Goal: Information Seeking & Learning: Learn about a topic

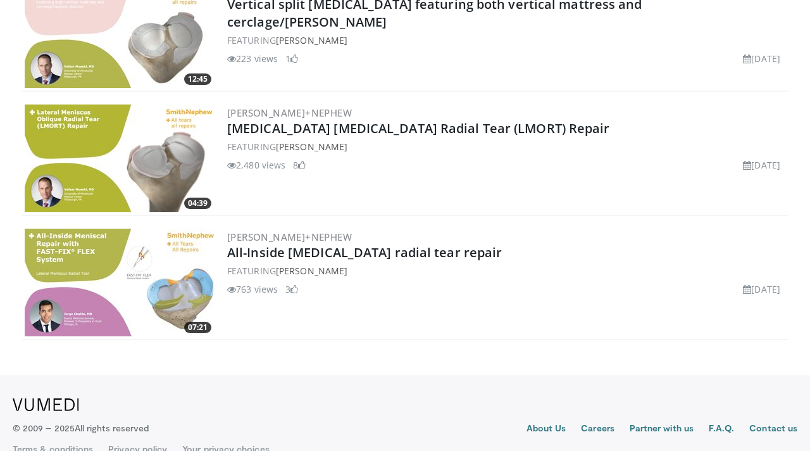
scroll to position [222, 0]
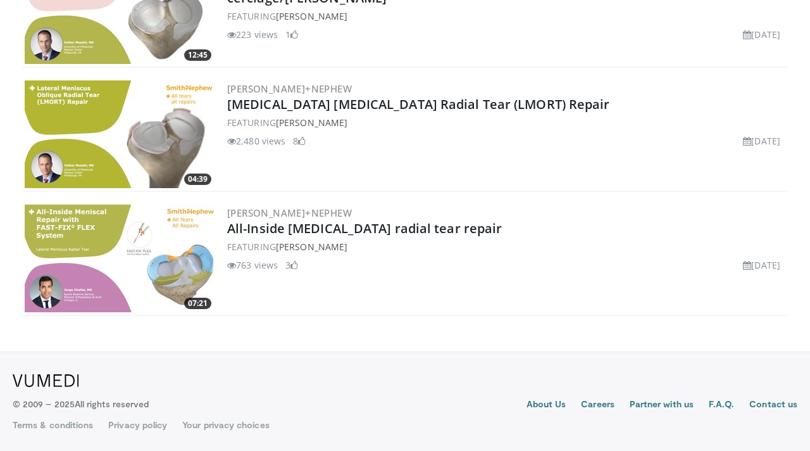
click at [153, 270] on img at bounding box center [120, 258] width 190 height 108
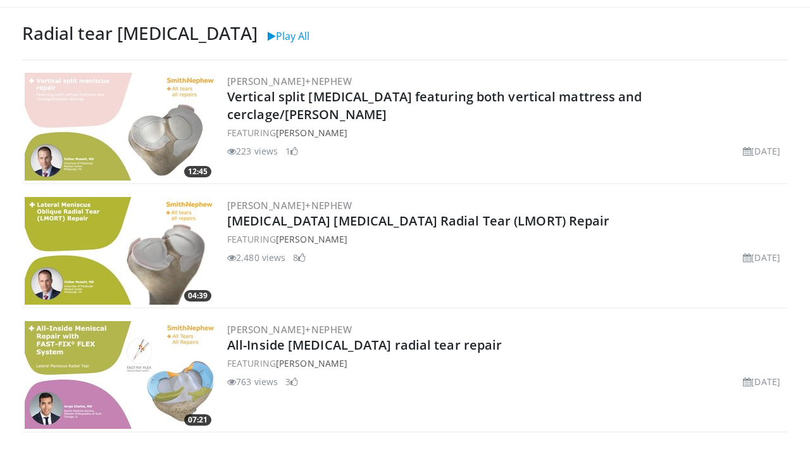
scroll to position [0, 0]
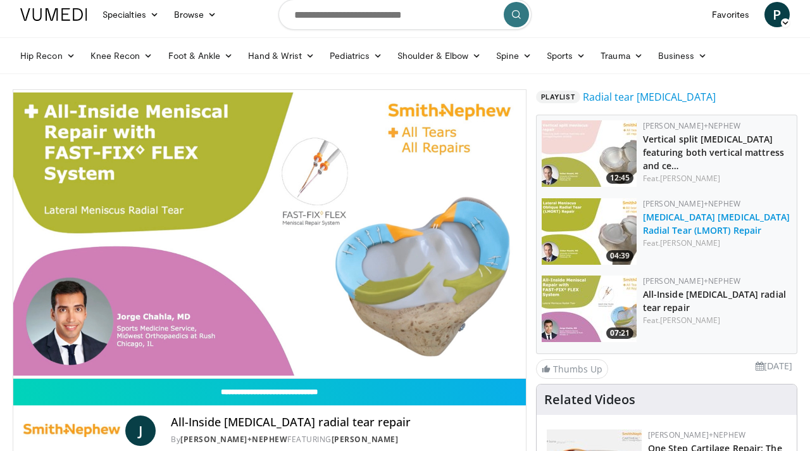
scroll to position [27, 0]
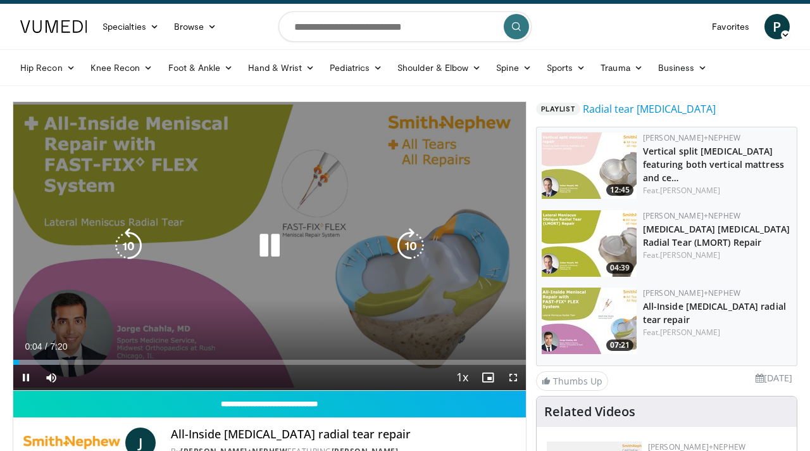
click at [260, 247] on icon "Video Player" at bounding box center [269, 245] width 35 height 35
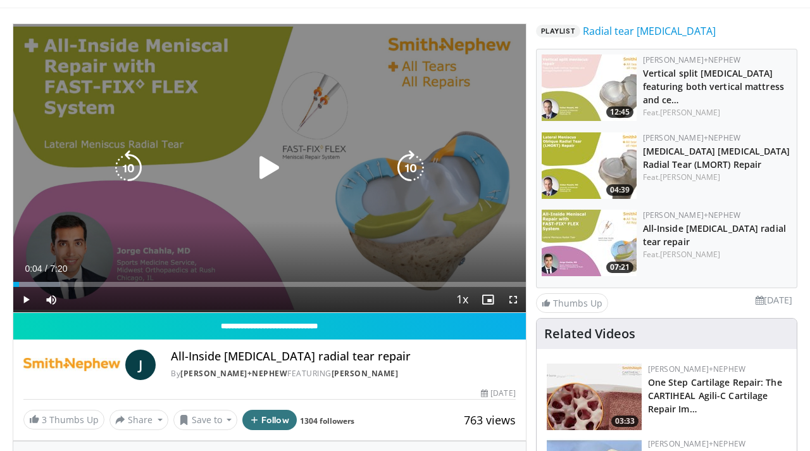
scroll to position [108, 0]
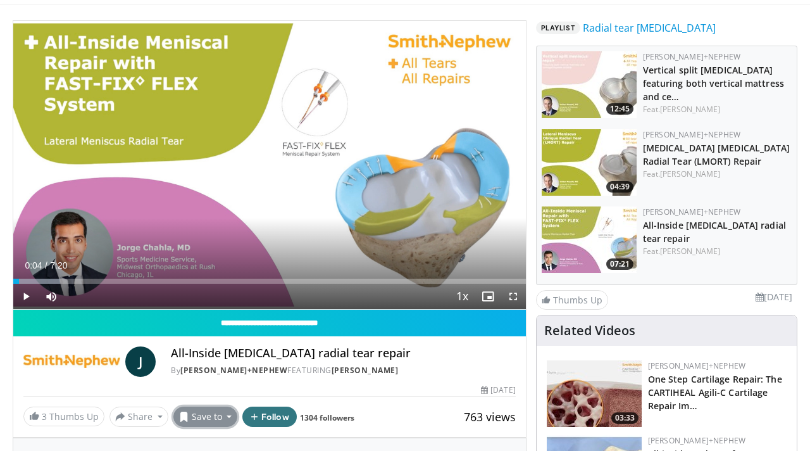
click at [222, 409] on button "Save to" at bounding box center [205, 416] width 65 height 20
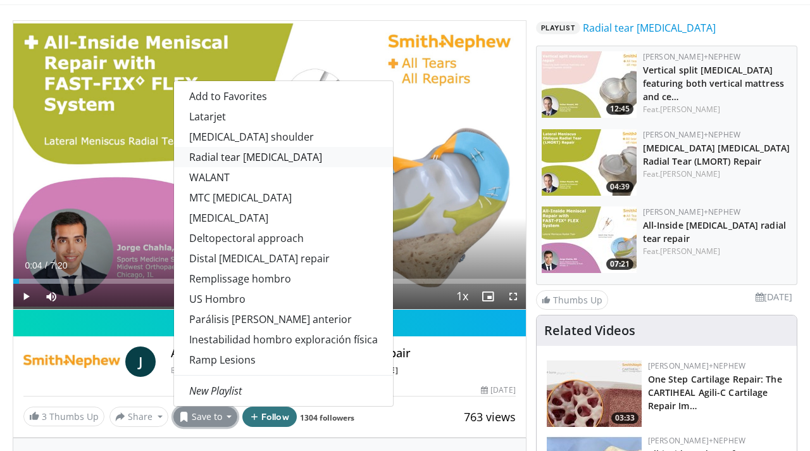
click at [246, 158] on link "Radial tear [MEDICAL_DATA]" at bounding box center [283, 157] width 219 height 20
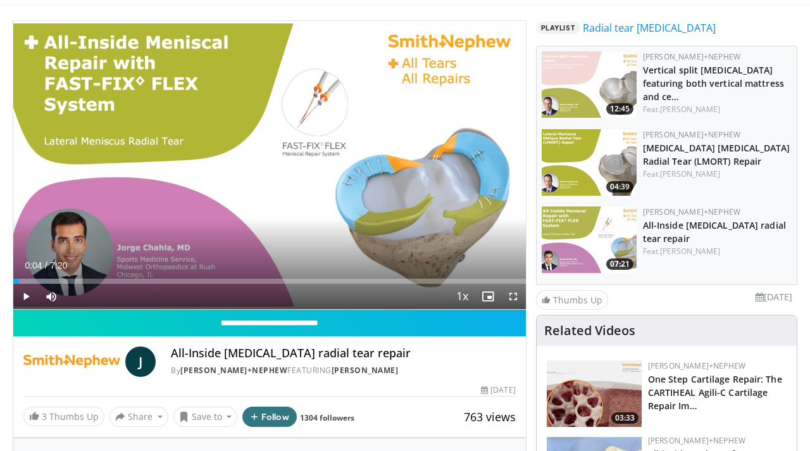
click at [593, 163] on img at bounding box center [589, 162] width 95 height 66
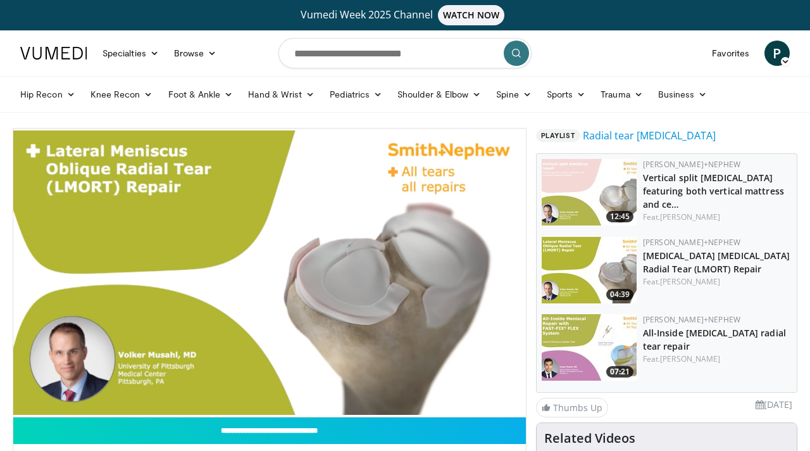
click at [584, 361] on img at bounding box center [589, 347] width 95 height 66
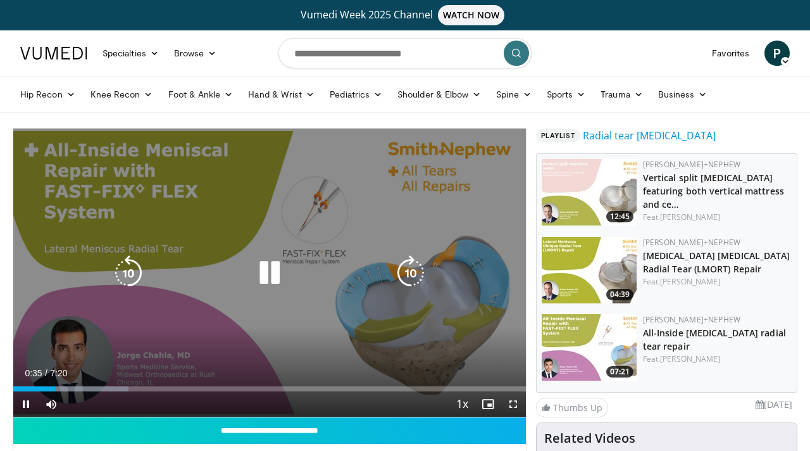
click at [276, 268] on icon "Video Player" at bounding box center [269, 272] width 35 height 35
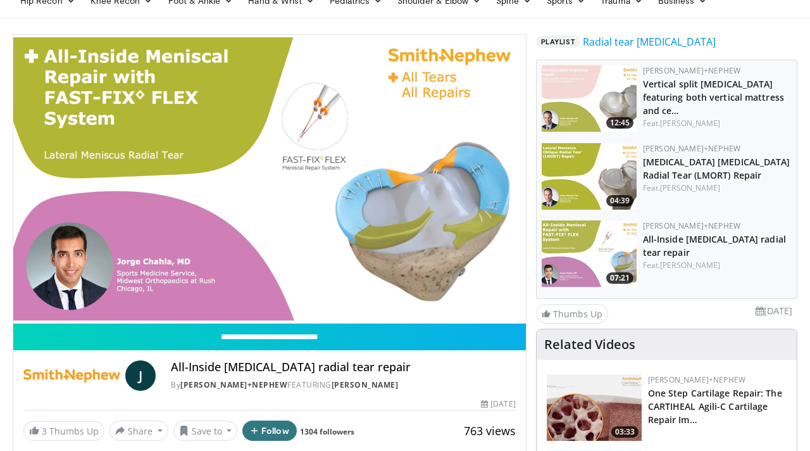
scroll to position [122, 0]
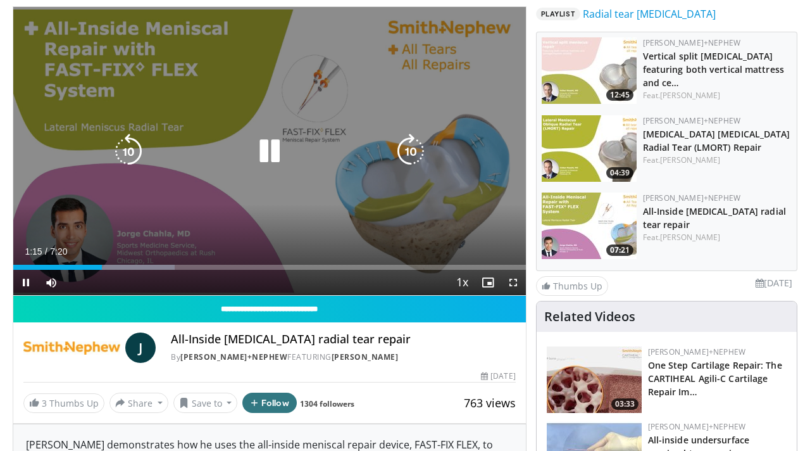
click at [261, 141] on icon "Video Player" at bounding box center [269, 151] width 35 height 35
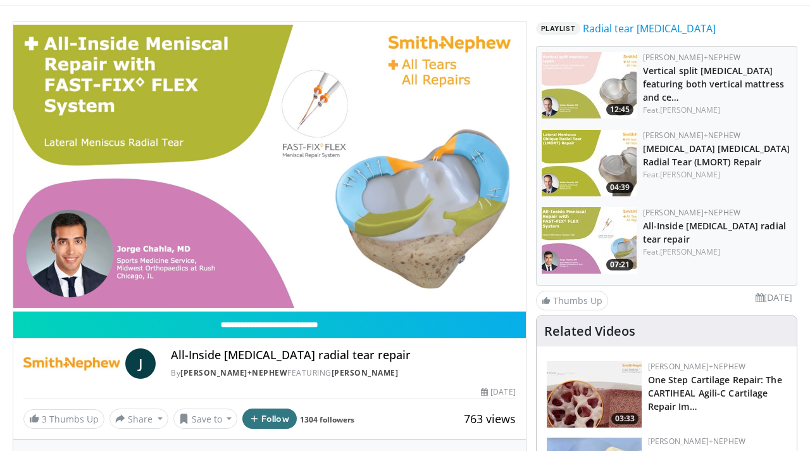
scroll to position [84, 0]
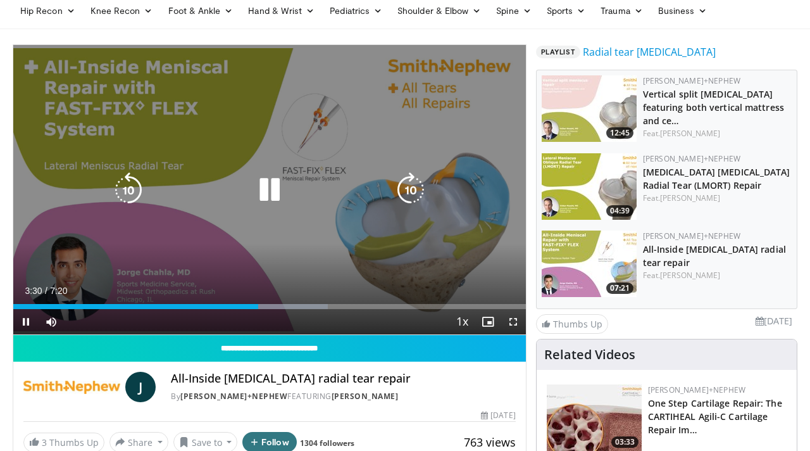
click at [273, 189] on icon "Video Player" at bounding box center [269, 189] width 35 height 35
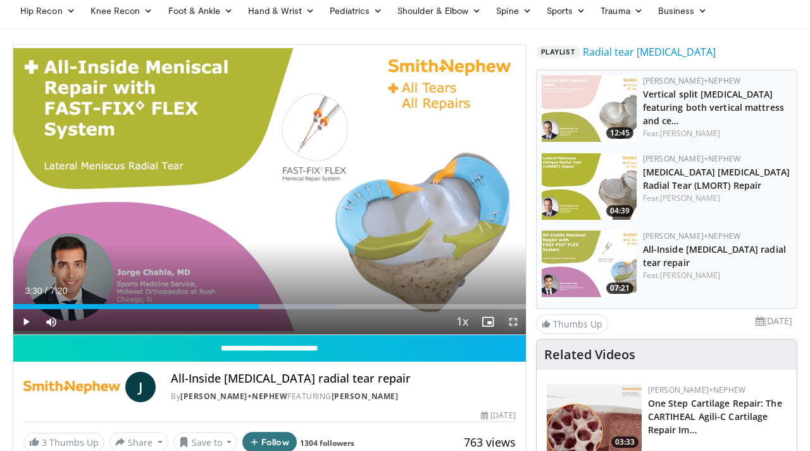
click at [508, 322] on span "Video Player" at bounding box center [513, 321] width 25 height 25
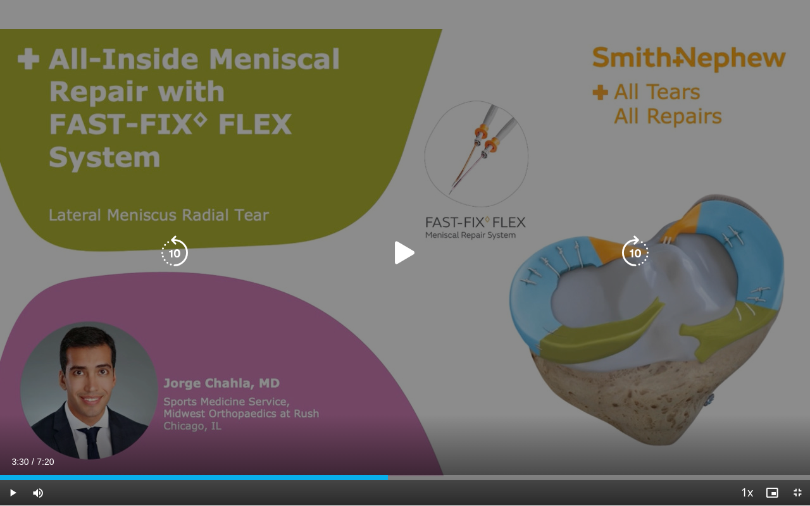
click at [396, 256] on icon "Video Player" at bounding box center [404, 252] width 35 height 35
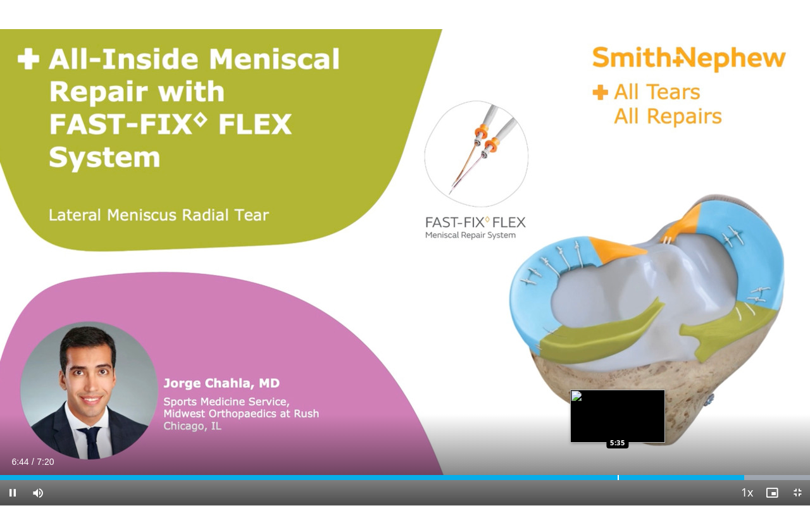
click at [618, 450] on div "Progress Bar" at bounding box center [618, 477] width 1 height 5
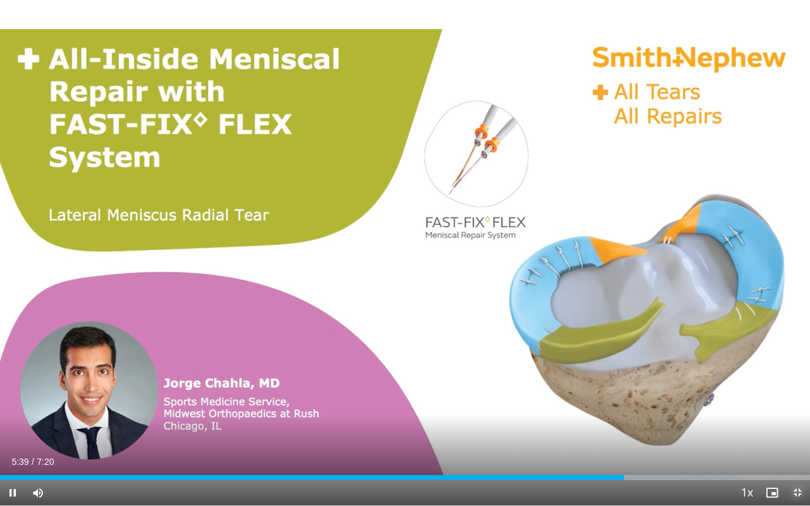
click at [797, 450] on span "Video Player" at bounding box center [797, 492] width 25 height 25
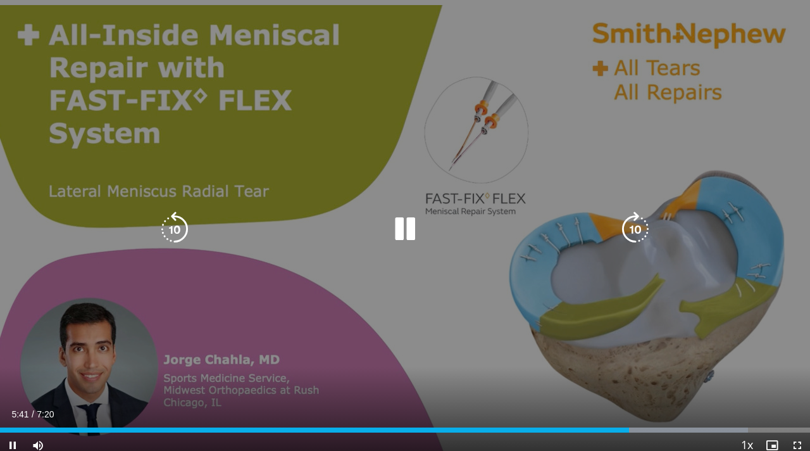
scroll to position [0, 0]
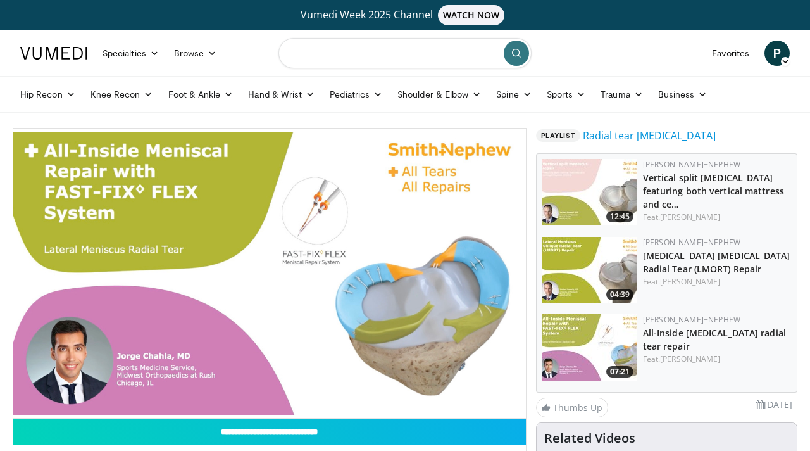
click at [404, 55] on input "Search topics, interventions" at bounding box center [405, 53] width 253 height 30
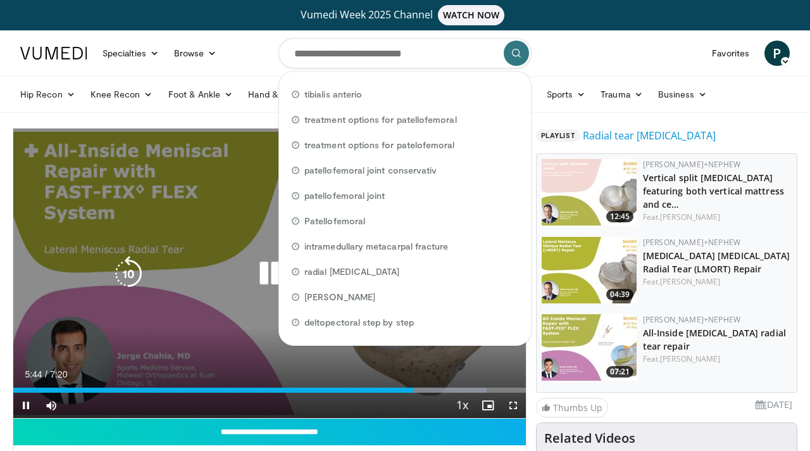
click at [268, 276] on icon "Video Player" at bounding box center [269, 273] width 35 height 35
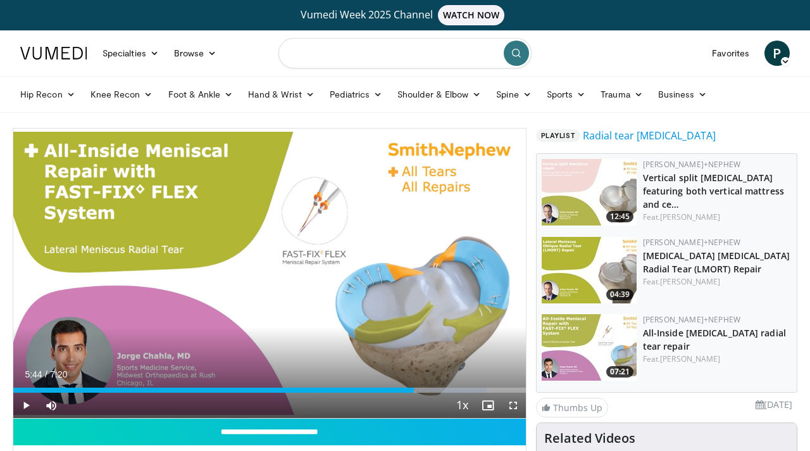
click at [336, 51] on input "Search topics, interventions" at bounding box center [405, 53] width 253 height 30
type input "**********"
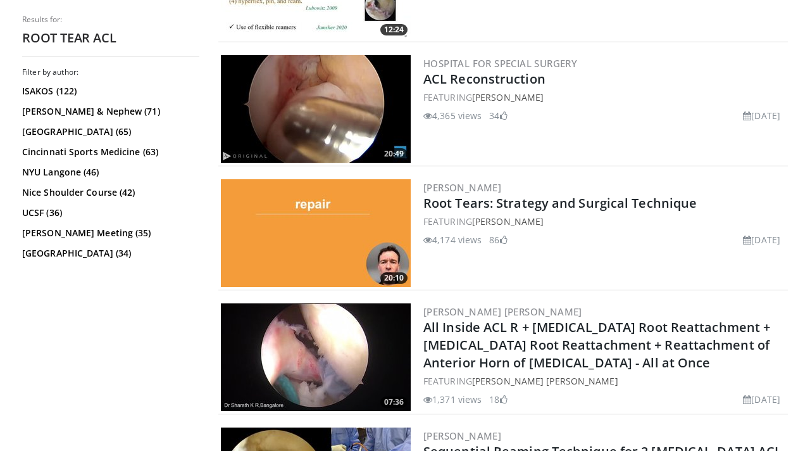
scroll to position [2124, 0]
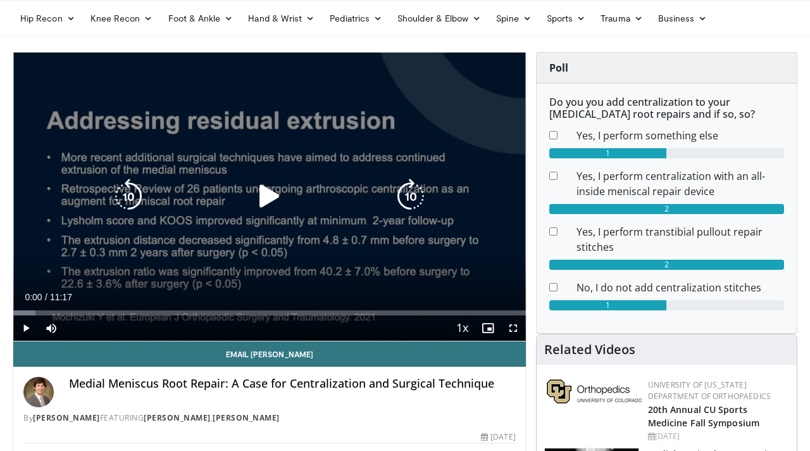
scroll to position [103, 0]
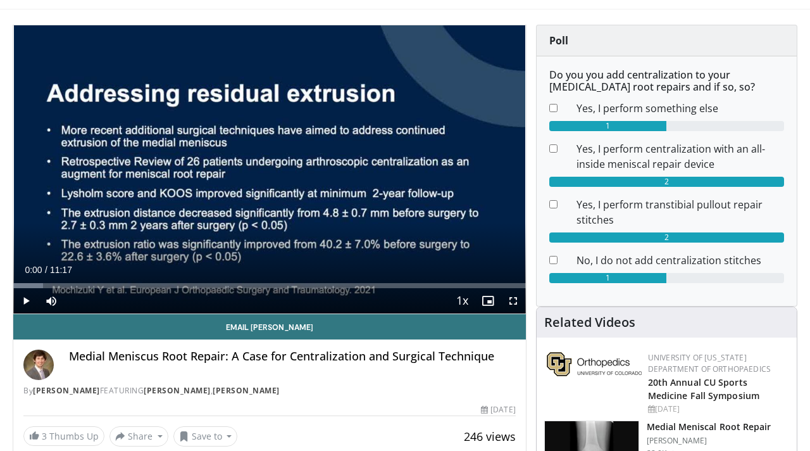
click at [182, 288] on div "Current Time 0:00 / Duration 11:17 Play Skip Backward Skip Forward Mute Loaded …" at bounding box center [269, 300] width 513 height 25
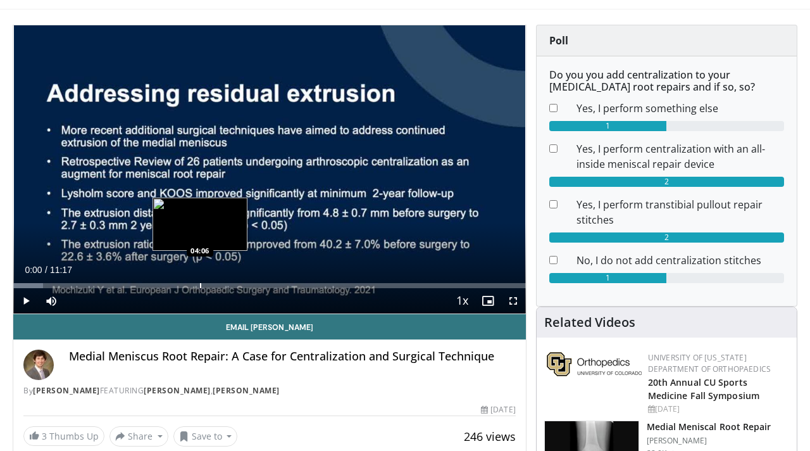
click at [200, 283] on div "Progress Bar" at bounding box center [200, 285] width 1 height 5
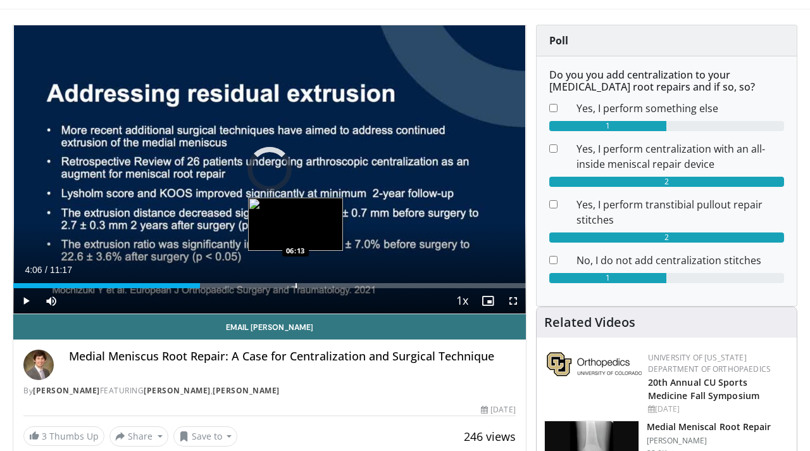
click at [297, 280] on div "Loaded : 0.00% 04:06 06:13" at bounding box center [269, 282] width 513 height 12
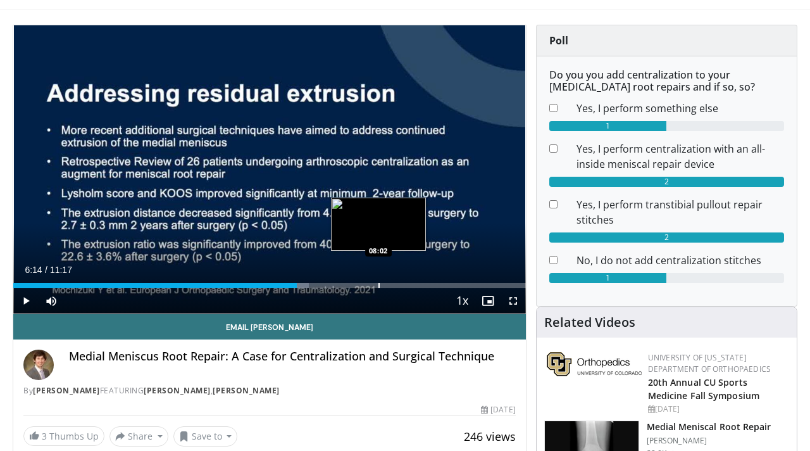
click at [377, 279] on div "Loaded : 57.62% 06:14 08:02" at bounding box center [269, 282] width 513 height 12
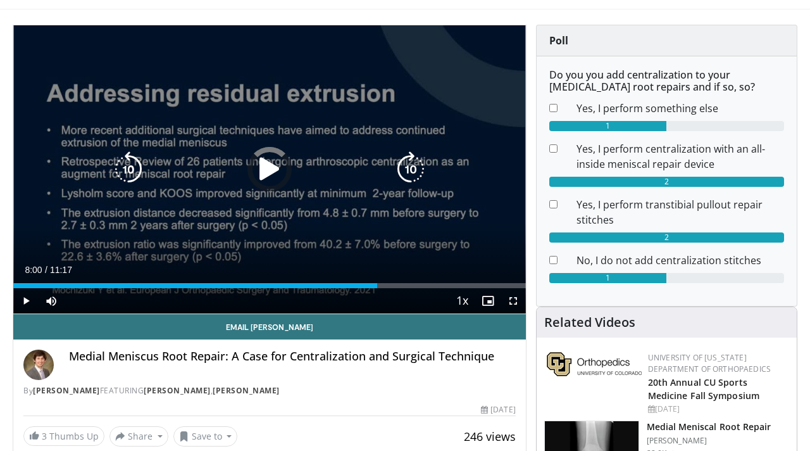
click at [254, 177] on icon "Video Player" at bounding box center [269, 168] width 35 height 35
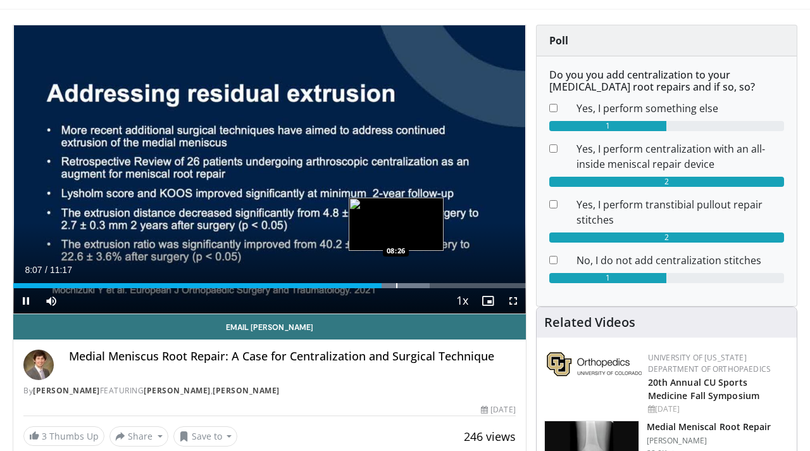
click at [396, 285] on div "Progress Bar" at bounding box center [396, 285] width 1 height 5
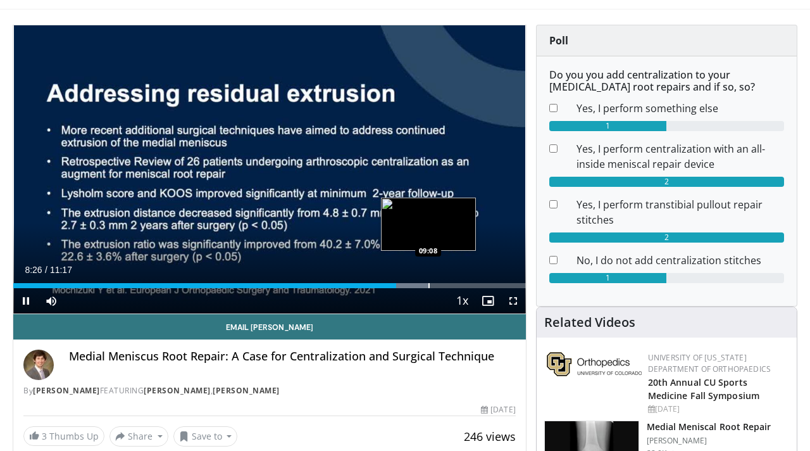
click at [429, 285] on div "Progress Bar" at bounding box center [429, 285] width 1 height 5
click at [449, 284] on div "Progress Bar" at bounding box center [449, 285] width 1 height 5
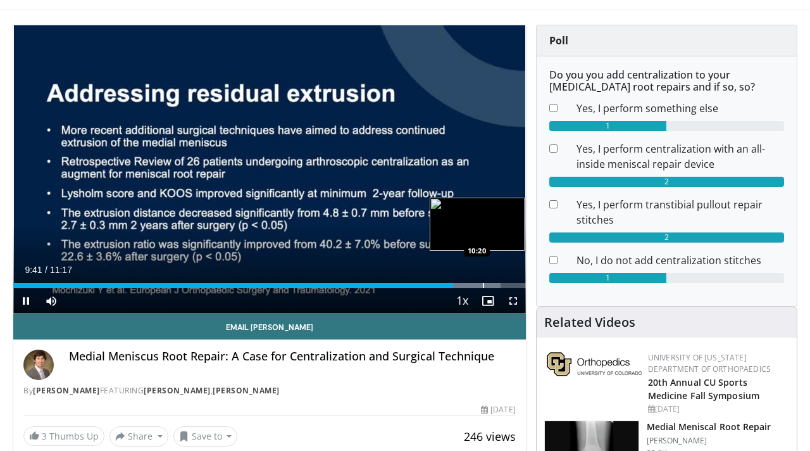
click at [483, 281] on div "Loaded : 95.16% 09:41 10:20" at bounding box center [269, 282] width 513 height 12
click at [498, 283] on div "Progress Bar" at bounding box center [497, 285] width 1 height 5
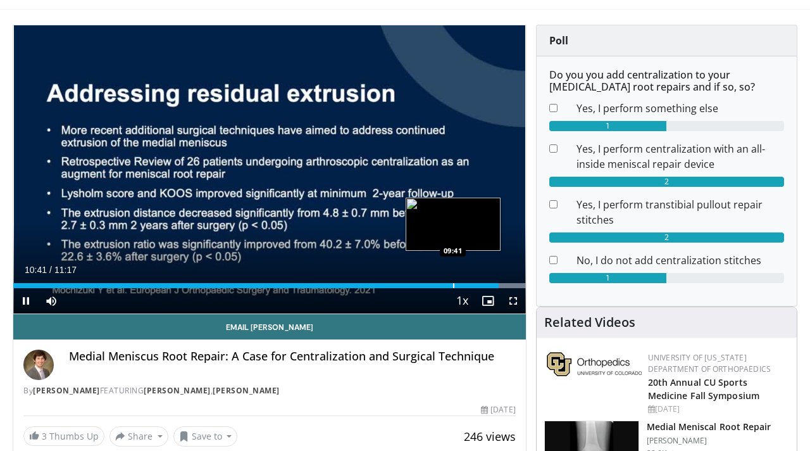
click at [453, 283] on div "Progress Bar" at bounding box center [453, 285] width 1 height 5
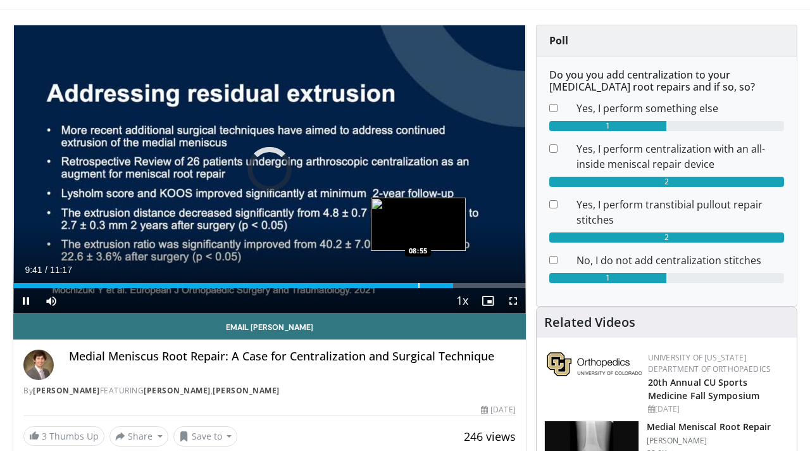
click at [418, 279] on div "Loaded : 0.00% 09:41 08:55" at bounding box center [269, 282] width 513 height 12
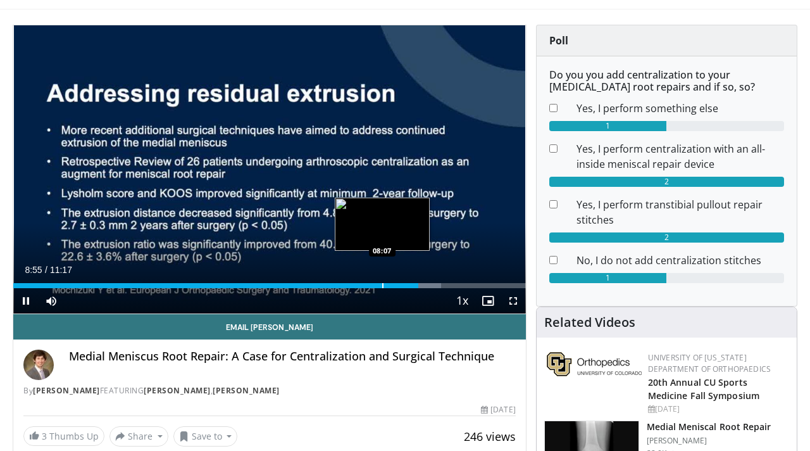
click at [382, 286] on div "Progress Bar" at bounding box center [382, 285] width 1 height 5
click at [358, 287] on div "Progress Bar" at bounding box center [358, 285] width 1 height 5
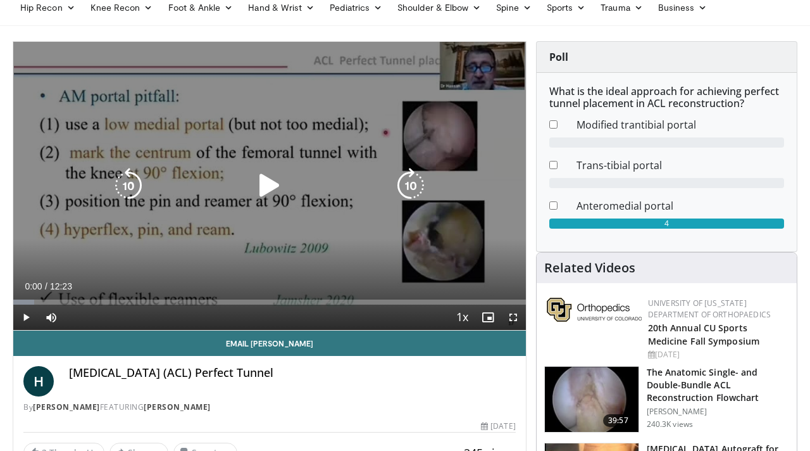
scroll to position [110, 0]
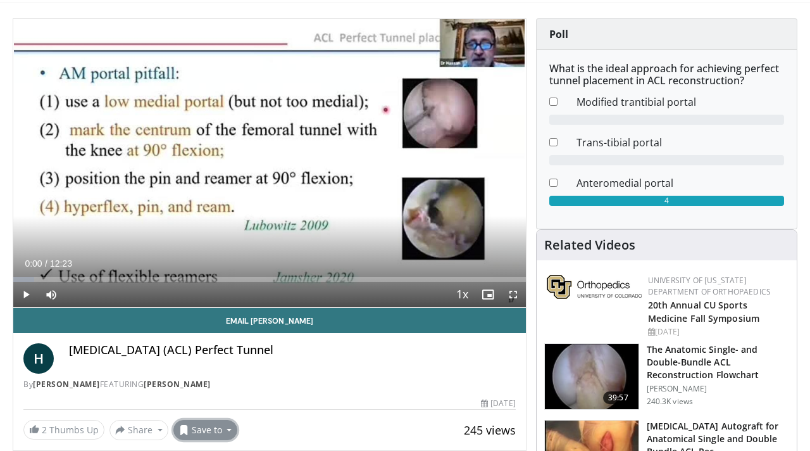
click at [227, 421] on button "Save to" at bounding box center [205, 430] width 65 height 20
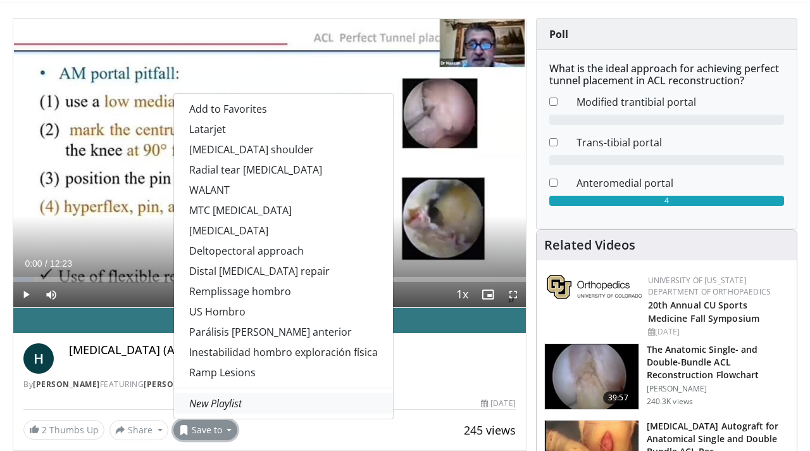
click at [245, 404] on link "New Playlist" at bounding box center [283, 403] width 219 height 20
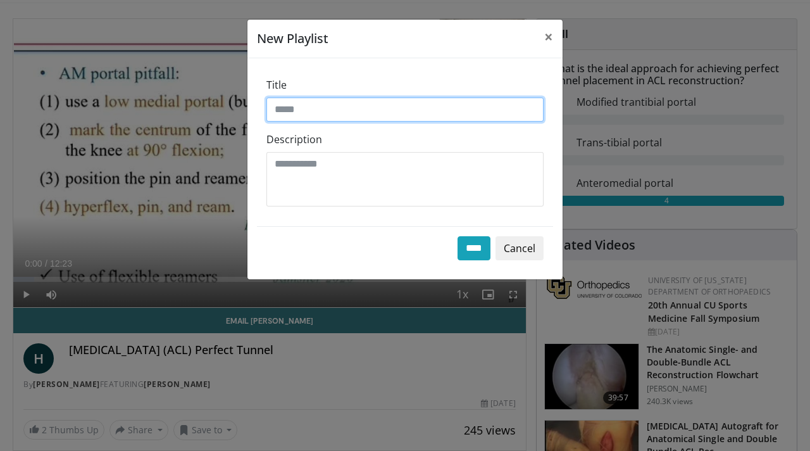
click at [374, 114] on input "Title" at bounding box center [404, 109] width 277 height 24
type input "**********"
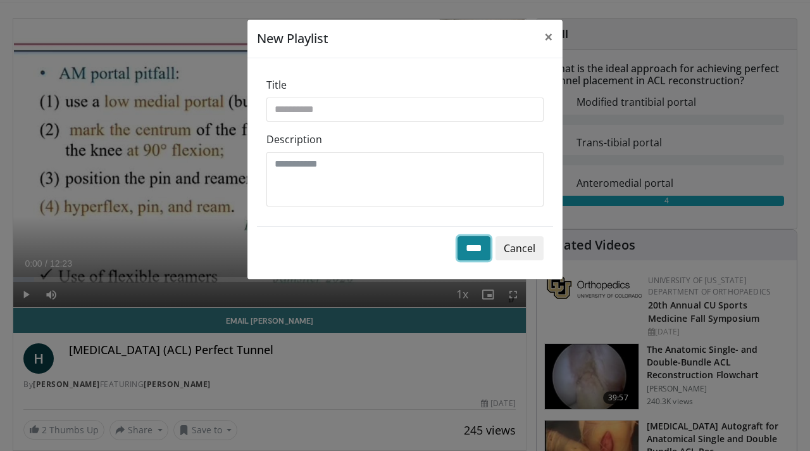
click at [479, 251] on input "****" at bounding box center [474, 248] width 33 height 24
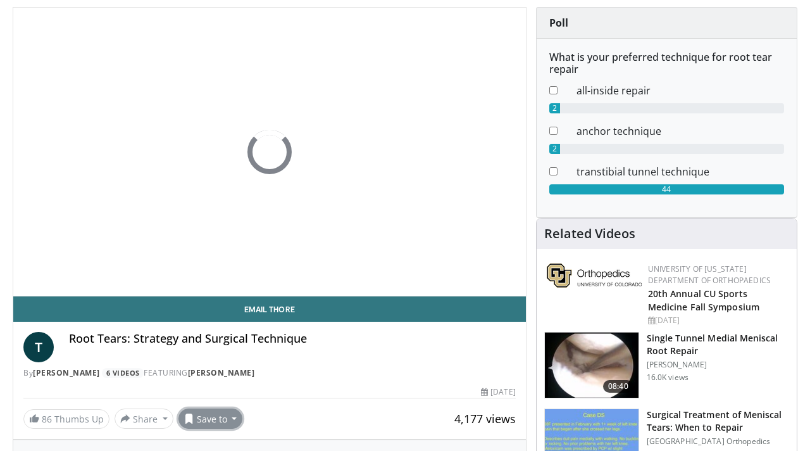
click at [225, 418] on button "Save to" at bounding box center [210, 418] width 65 height 20
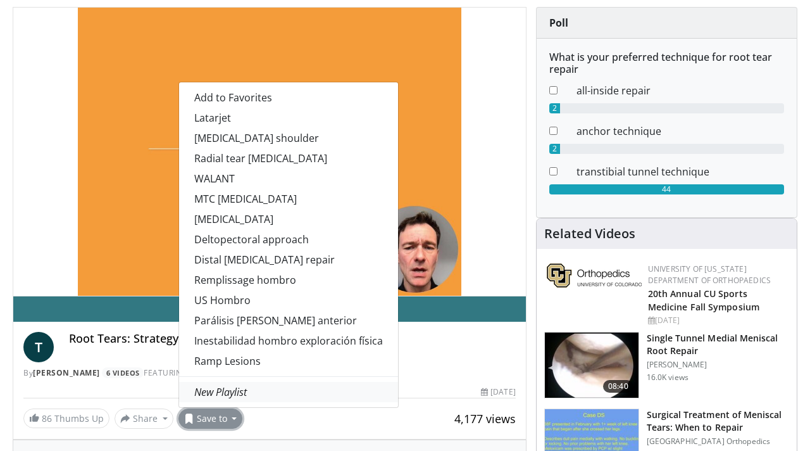
click at [237, 390] on em "New Playlist" at bounding box center [220, 392] width 53 height 14
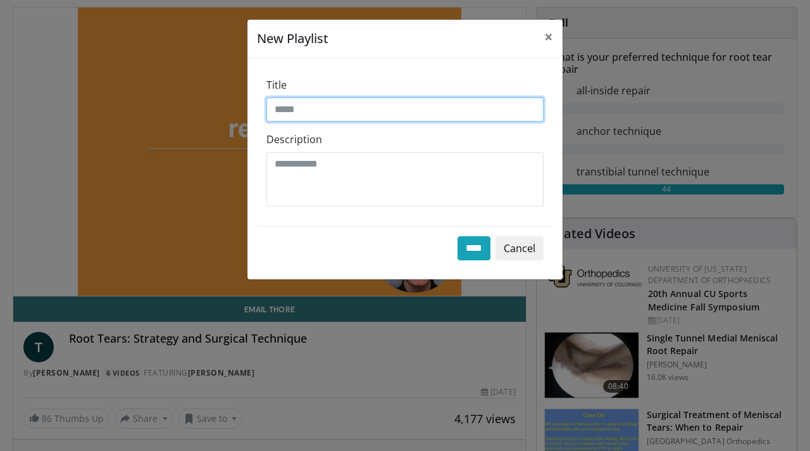
click at [425, 99] on input "Title" at bounding box center [404, 109] width 277 height 24
type input "**********"
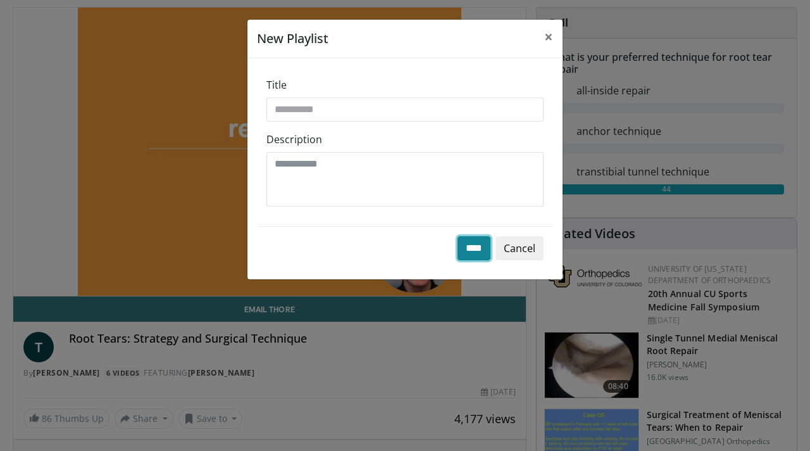
click at [470, 247] on input "****" at bounding box center [474, 248] width 33 height 24
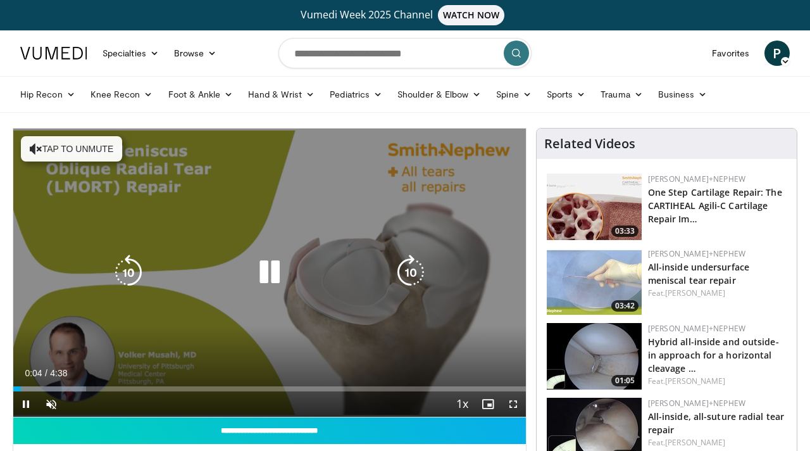
click at [101, 161] on div "10 seconds Tap to unmute" at bounding box center [269, 272] width 513 height 288
click at [108, 153] on button "Tap to unmute" at bounding box center [71, 148] width 101 height 25
click at [270, 280] on icon "Video Player" at bounding box center [269, 271] width 35 height 35
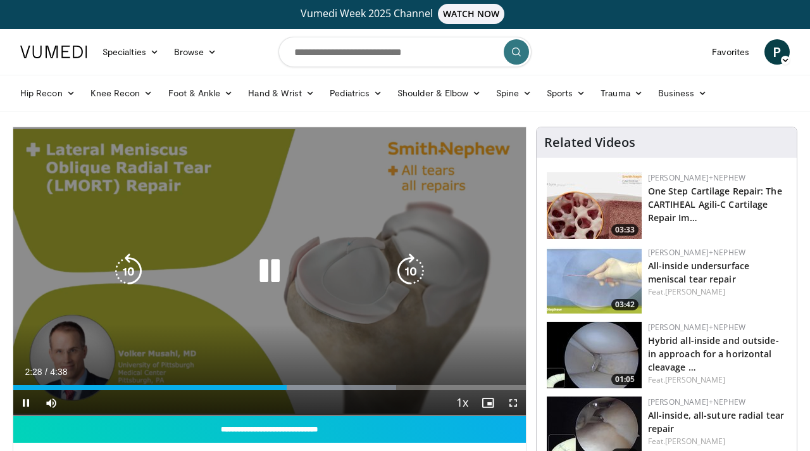
scroll to position [1, 0]
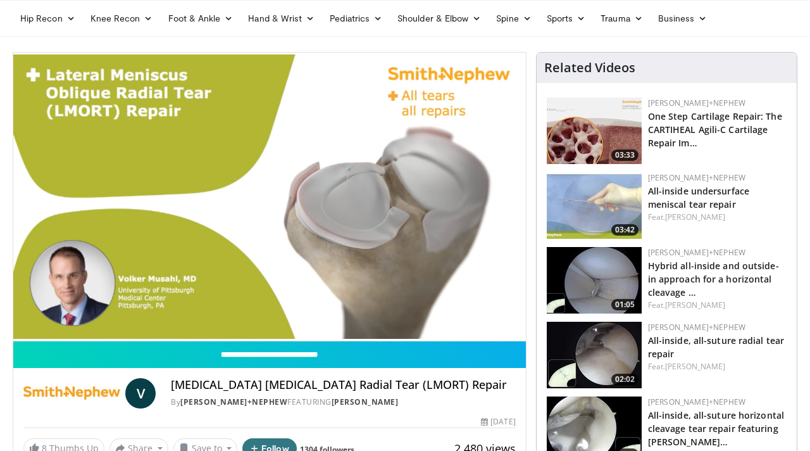
scroll to position [77, 0]
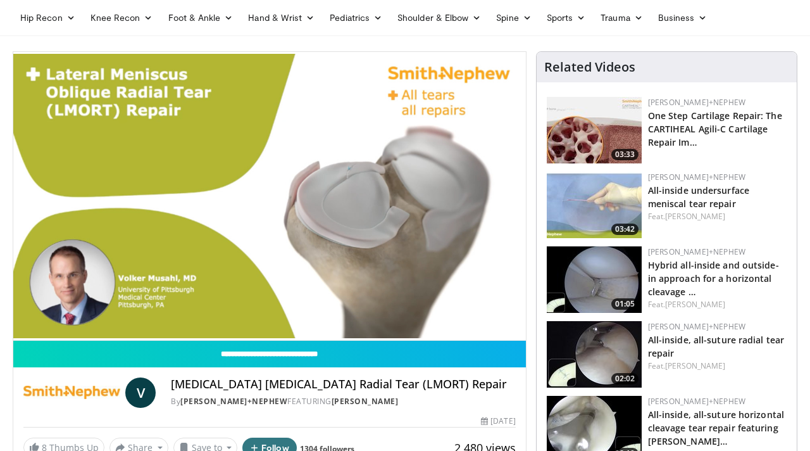
click at [499, 34] on ul "Hip Recon Hip Arthroplasty Revision Hip Arthroplasty Hip Preservation Knee Reco…" at bounding box center [405, 17] width 785 height 35
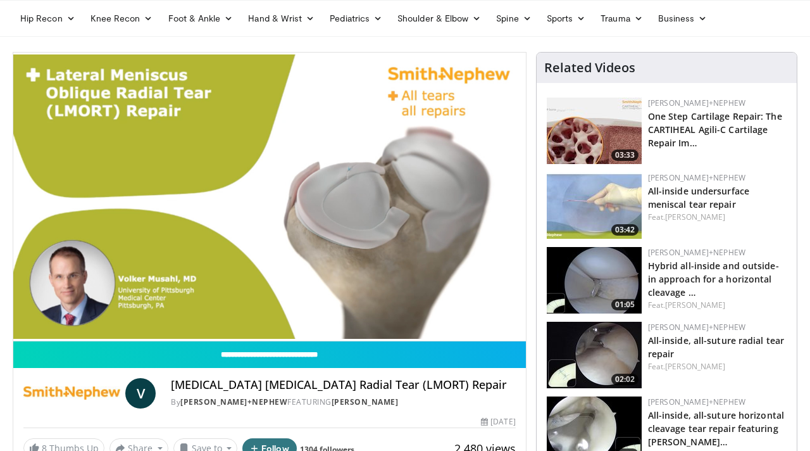
scroll to position [67, 0]
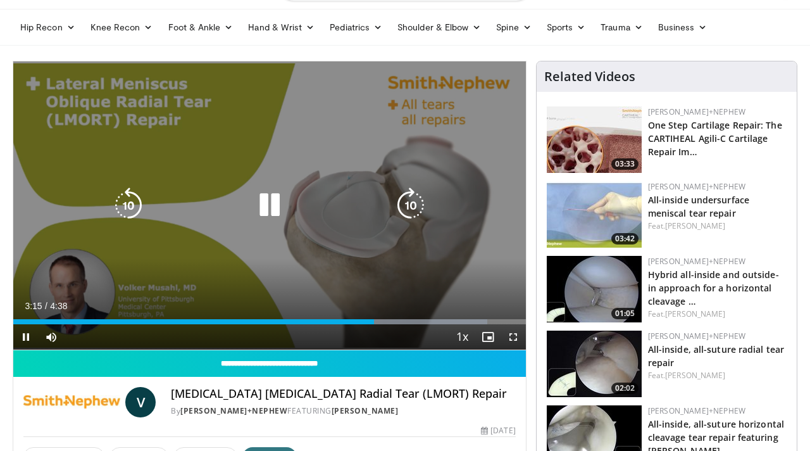
click at [258, 206] on icon "Video Player" at bounding box center [269, 204] width 35 height 35
click at [267, 199] on icon "Video Player" at bounding box center [269, 204] width 35 height 35
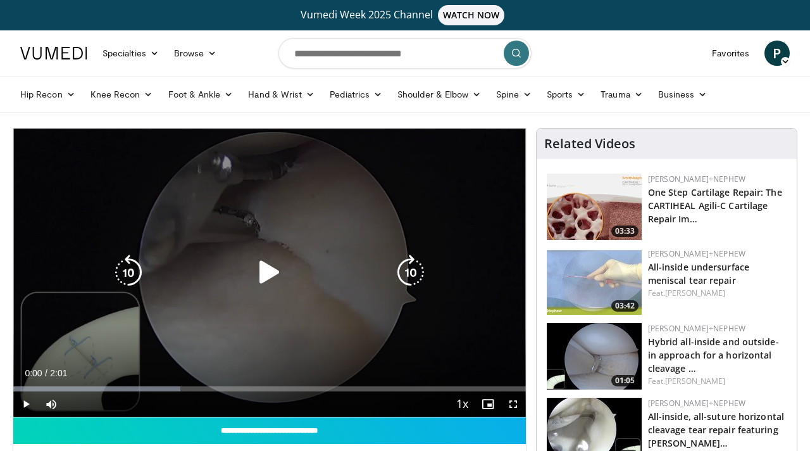
click at [278, 301] on div "10 seconds Tap to unmute" at bounding box center [269, 272] width 513 height 288
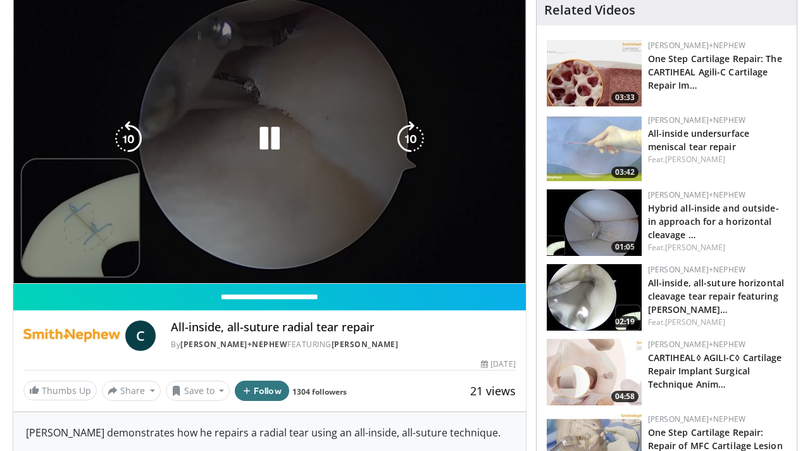
scroll to position [151, 0]
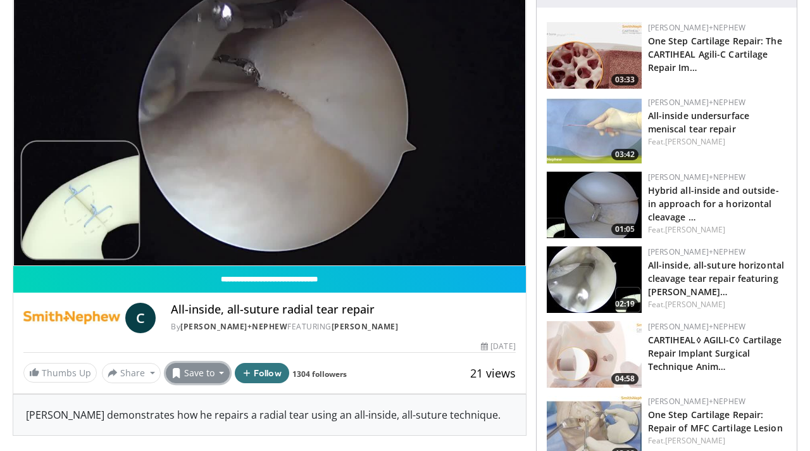
click at [218, 377] on button "Save to" at bounding box center [198, 373] width 65 height 20
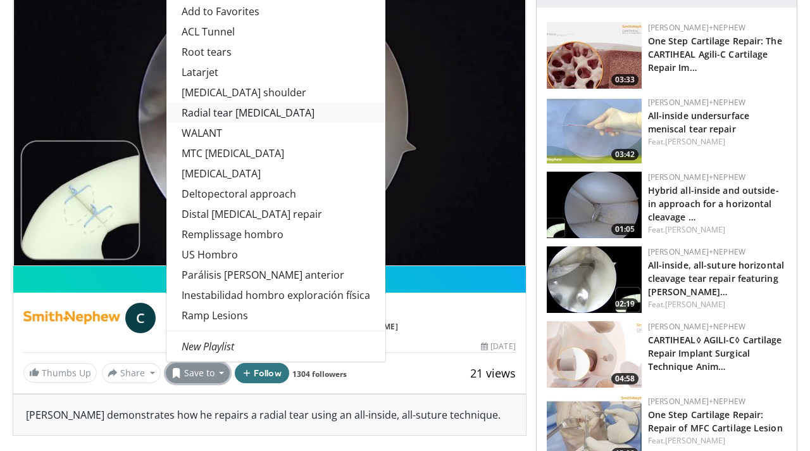
click at [246, 113] on link "Radial tear [MEDICAL_DATA]" at bounding box center [275, 113] width 219 height 20
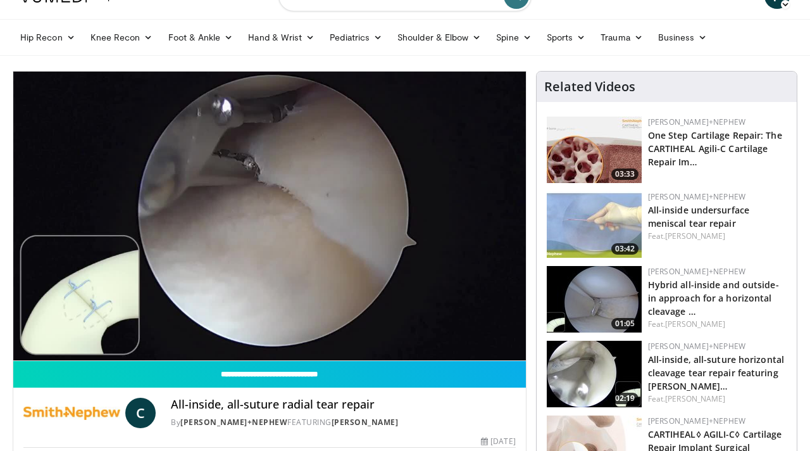
scroll to position [75, 0]
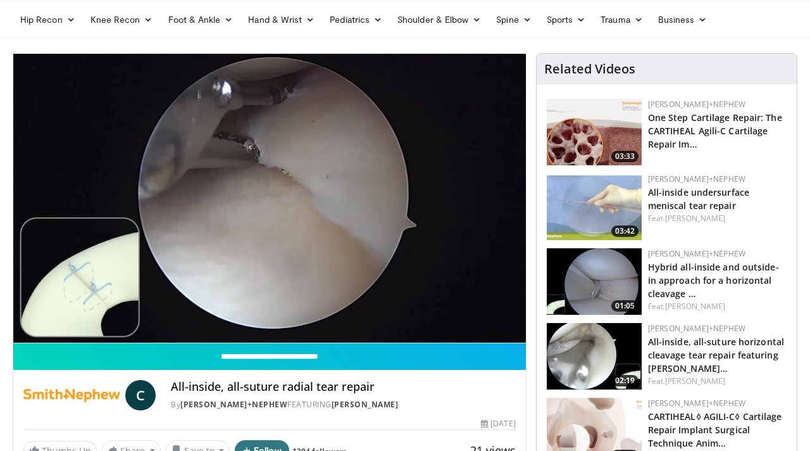
click at [587, 347] on img at bounding box center [594, 356] width 95 height 66
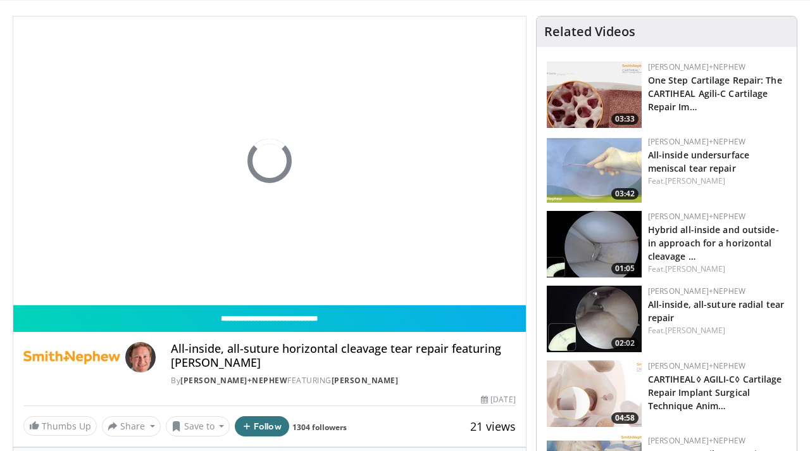
scroll to position [120, 0]
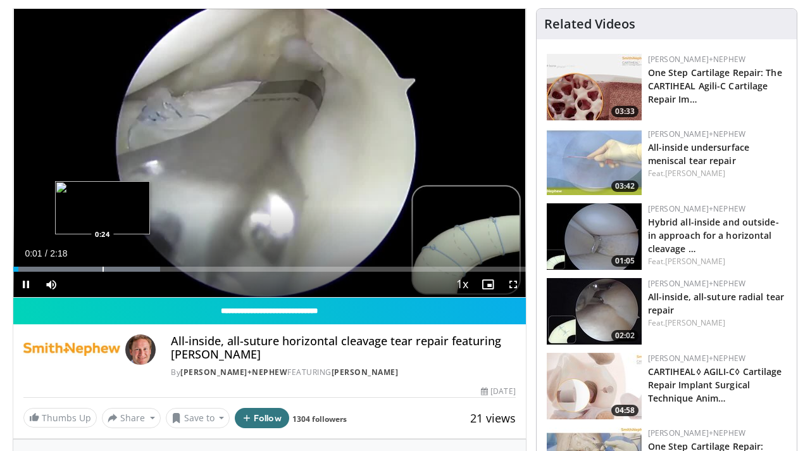
click at [103, 268] on div "Progress Bar" at bounding box center [103, 268] width 1 height 5
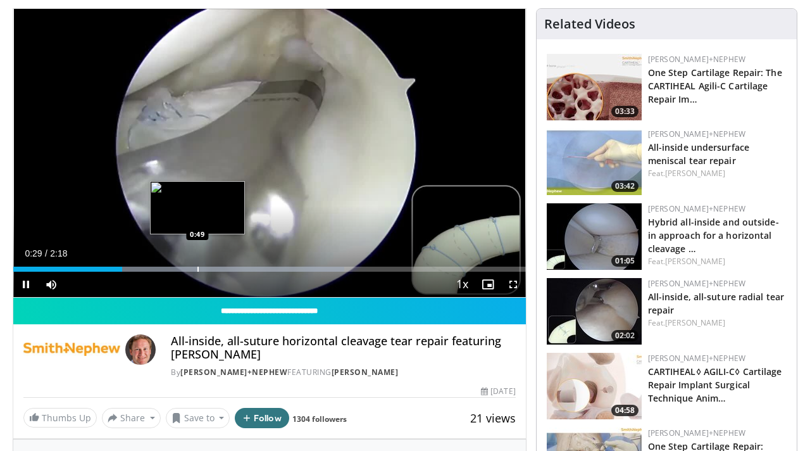
click at [198, 265] on div "Loaded : 64.54% 0:29 0:49" at bounding box center [269, 266] width 513 height 12
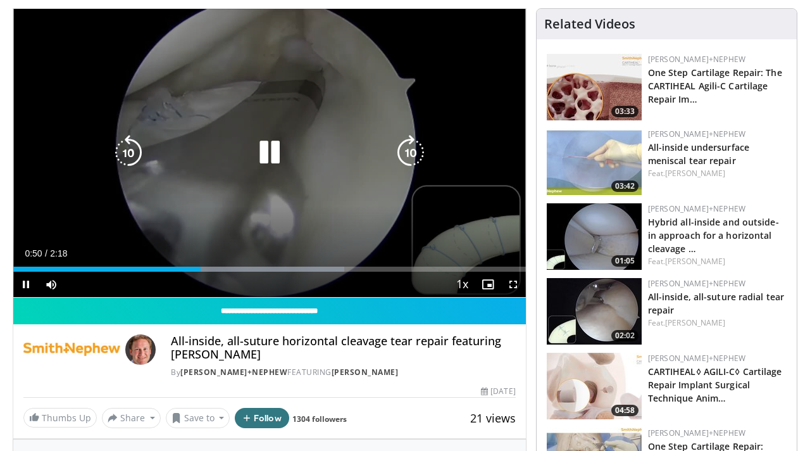
click at [247, 265] on div "Loaded : 64.54% 0:50 0:49" at bounding box center [269, 266] width 513 height 12
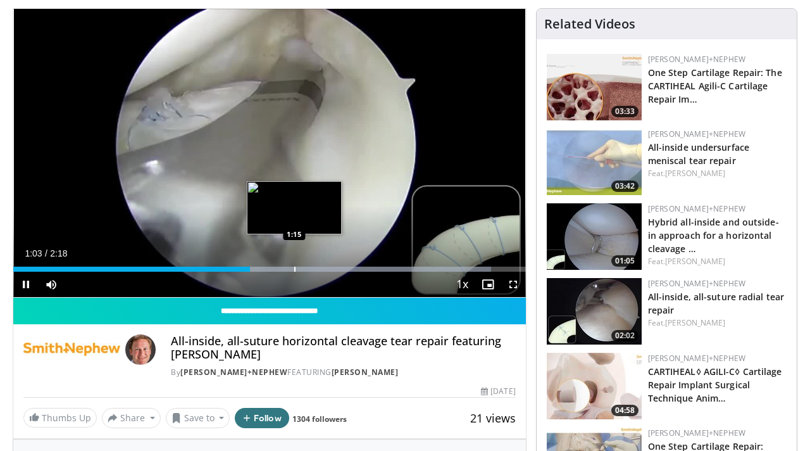
click at [296, 266] on div "Loaded : 93.22% 1:03 1:15" at bounding box center [269, 266] width 513 height 12
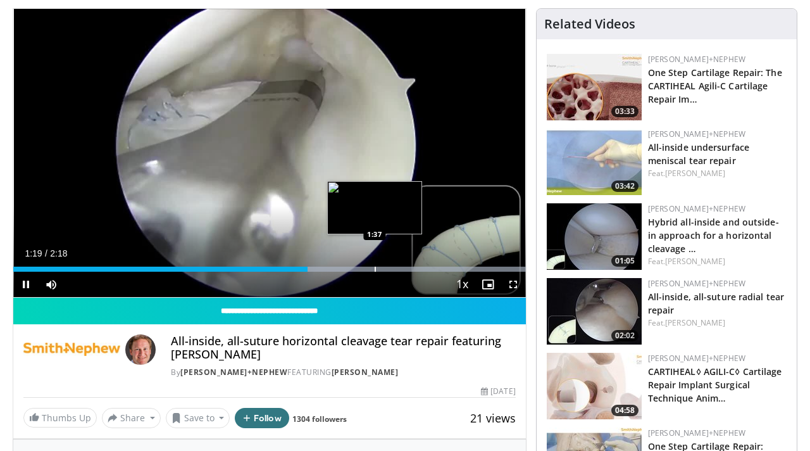
click at [375, 268] on div "Progress Bar" at bounding box center [375, 268] width 1 height 5
click at [403, 271] on div "Progress Bar" at bounding box center [358, 268] width 335 height 5
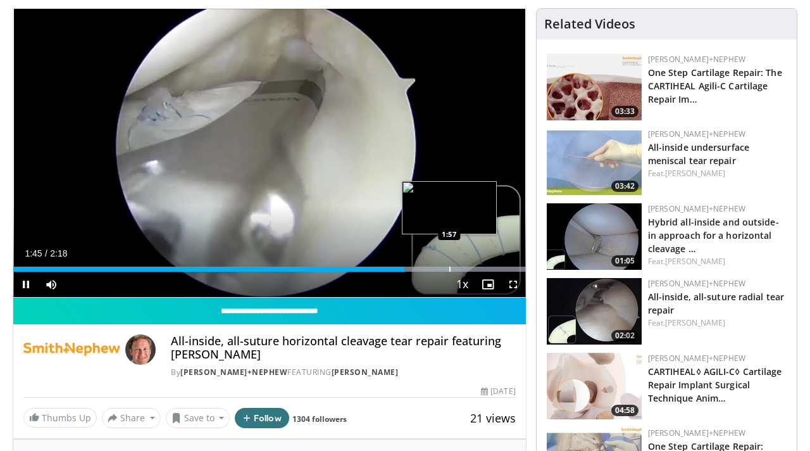
click at [449, 267] on div "Progress Bar" at bounding box center [449, 268] width 1 height 5
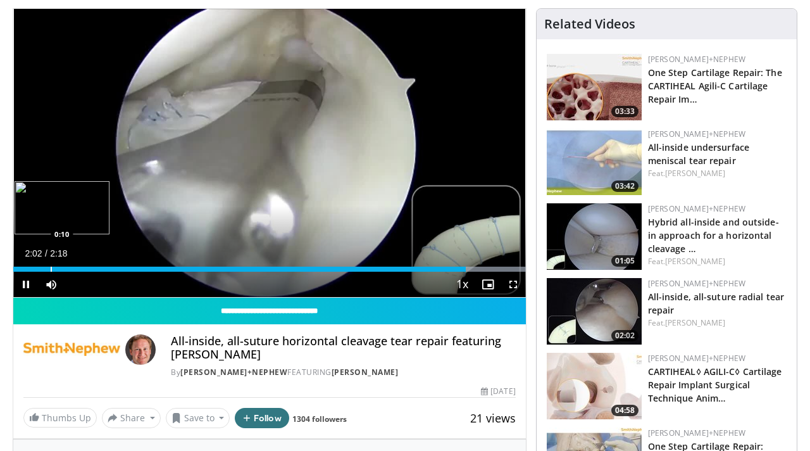
click at [51, 266] on div "Progress Bar" at bounding box center [51, 268] width 1 height 5
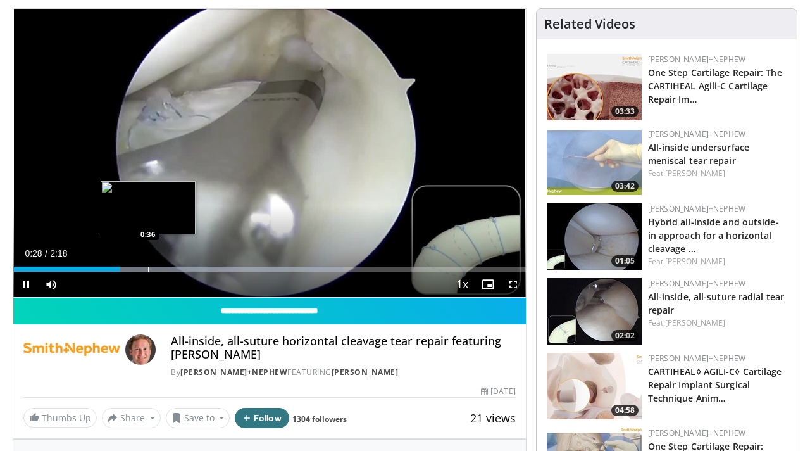
click at [148, 268] on div "Progress Bar" at bounding box center [148, 268] width 1 height 5
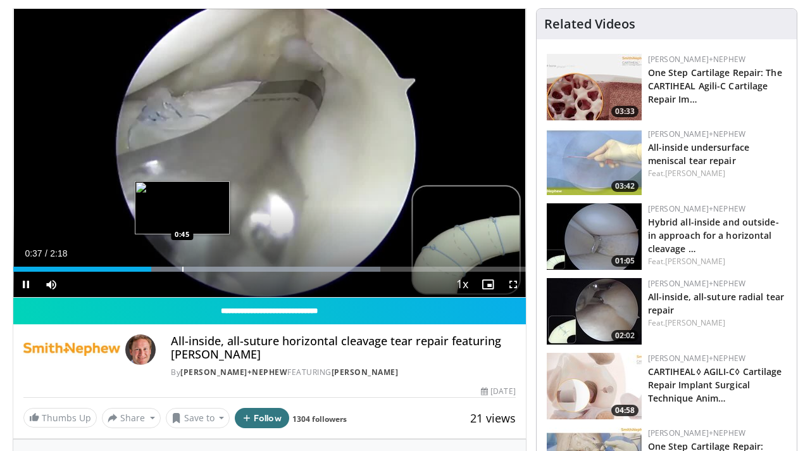
click at [182, 266] on div "Progress Bar" at bounding box center [182, 268] width 1 height 5
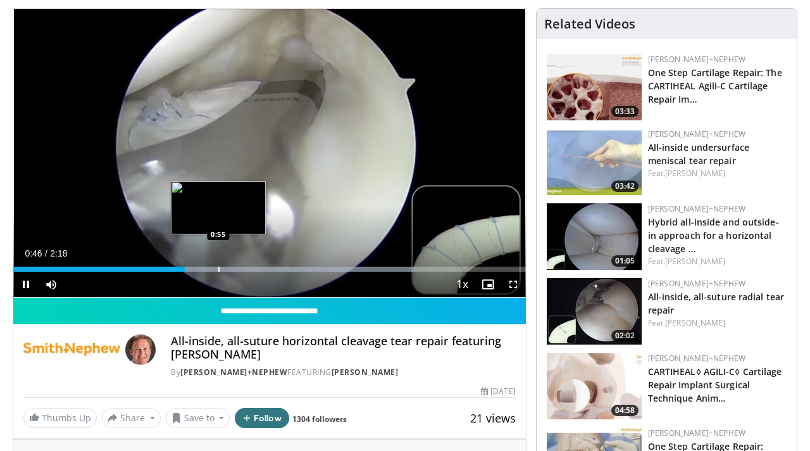
click at [219, 267] on div "10 seconds Tap to unmute" at bounding box center [269, 153] width 513 height 288
click at [216, 266] on div "Progress Bar" at bounding box center [245, 268] width 345 height 5
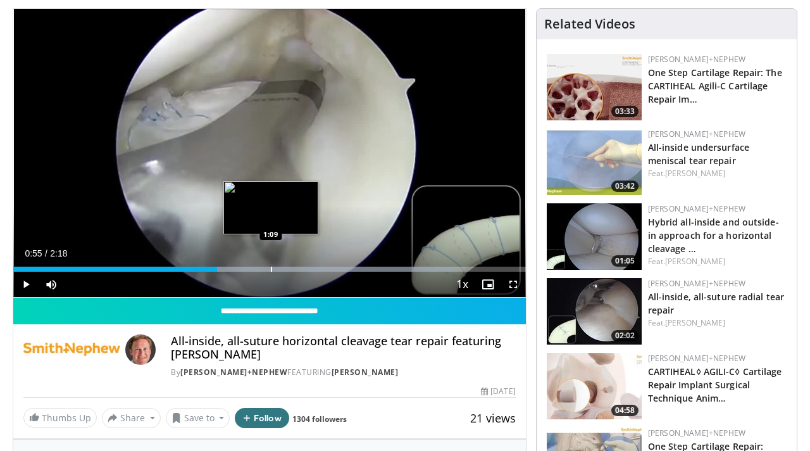
click at [271, 271] on div "Progress Bar" at bounding box center [271, 268] width 1 height 5
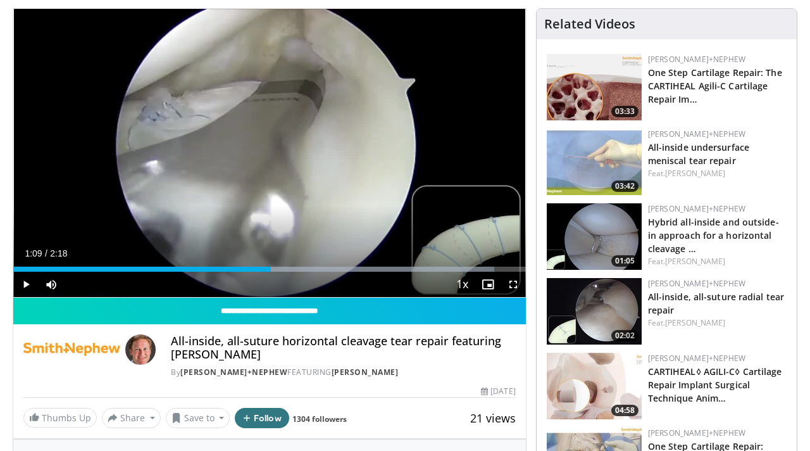
click at [327, 277] on div "Current Time 1:09 / Duration 2:18 Play Skip Backward Skip Forward Mute Loaded :…" at bounding box center [269, 284] width 513 height 25
click at [206, 418] on button "Save to" at bounding box center [198, 418] width 65 height 20
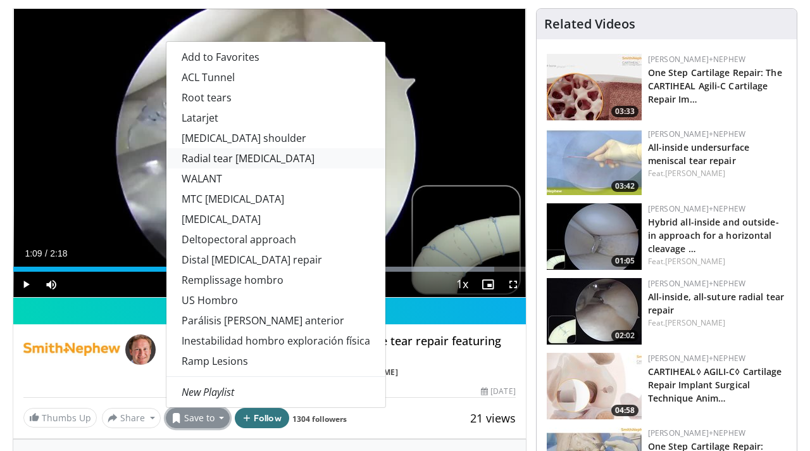
click at [284, 158] on link "Radial tear [MEDICAL_DATA]" at bounding box center [275, 158] width 219 height 20
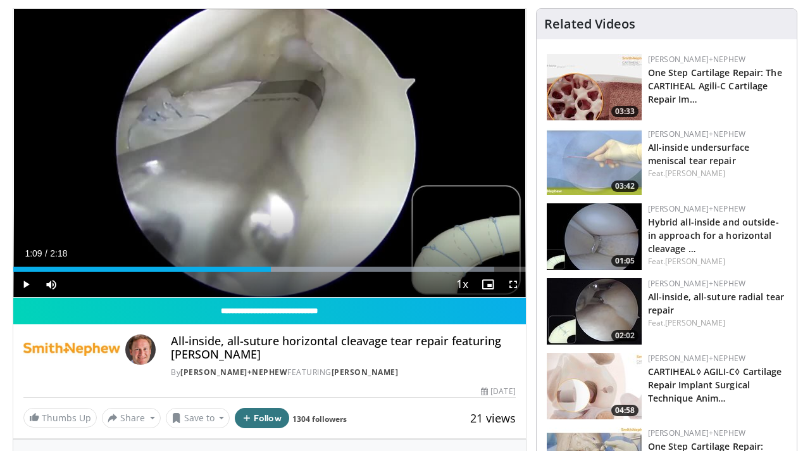
scroll to position [161, 0]
